Goal: Information Seeking & Learning: Find specific fact

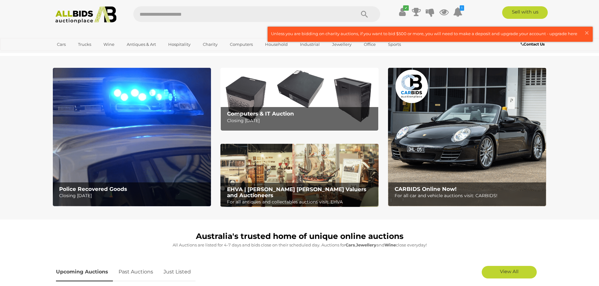
click at [163, 11] on input "text" at bounding box center [241, 14] width 216 height 16
click at [170, 22] on input "**" at bounding box center [241, 14] width 216 height 16
type input "*********"
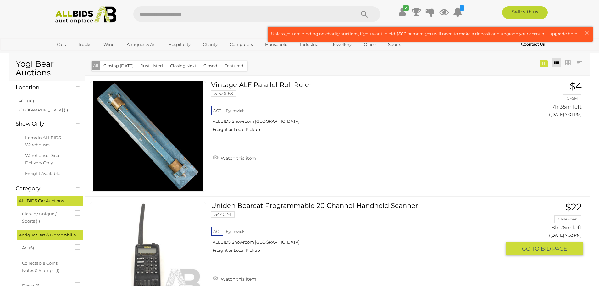
scroll to position [9, 0]
